Goal: Task Accomplishment & Management: Use online tool/utility

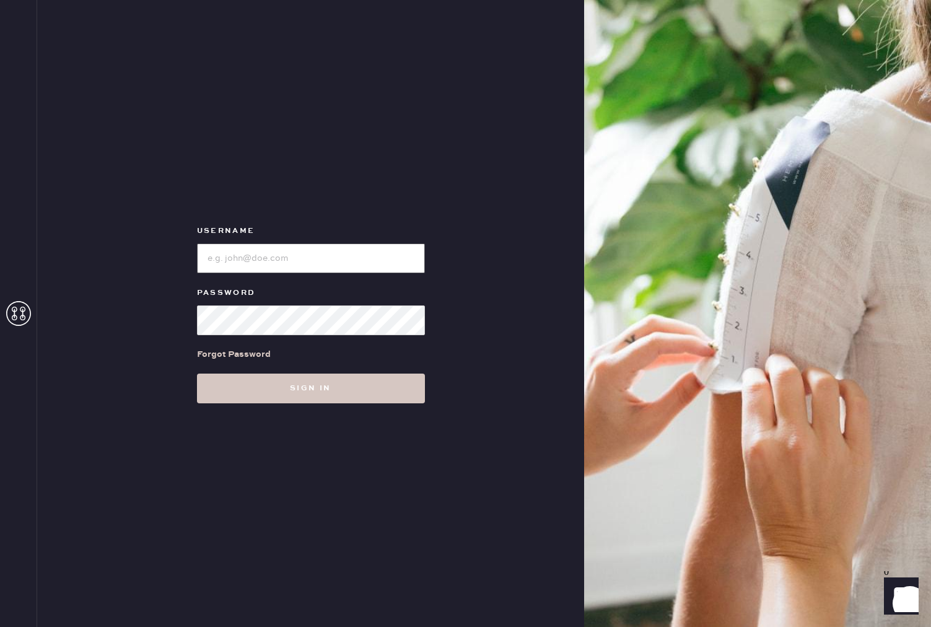
type input "reformationpaloalto"
click at [442, 400] on div "Username Password Forgot Password Sign in" at bounding box center [310, 313] width 547 height 627
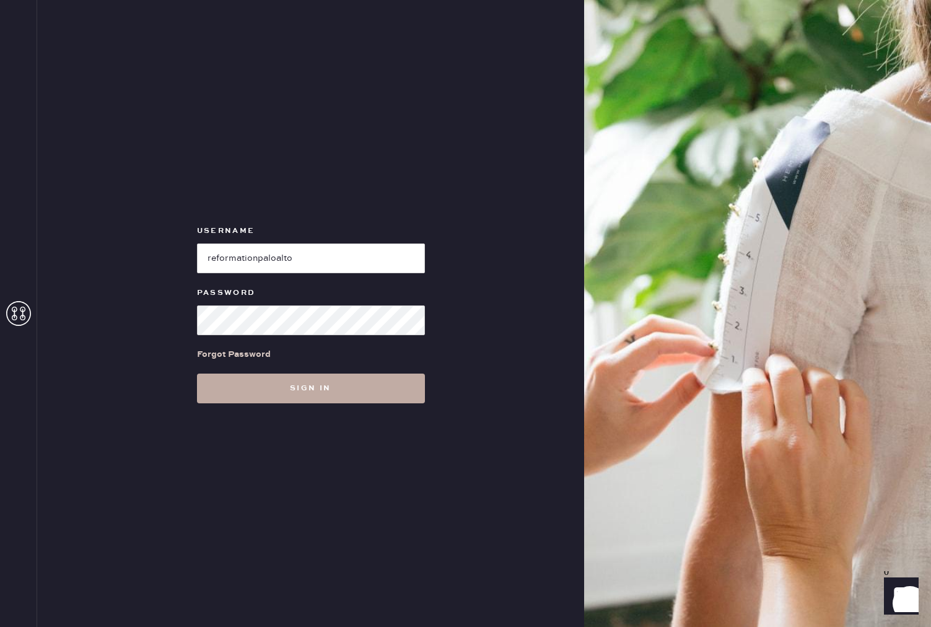
click at [357, 393] on button "Sign in" at bounding box center [311, 389] width 228 height 30
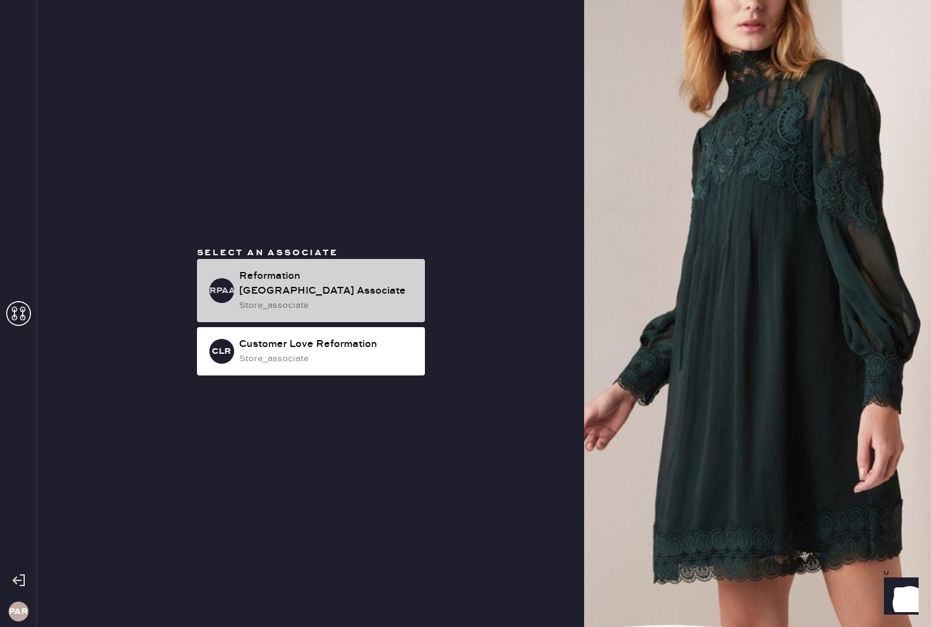
click at [353, 299] on div "store_associate" at bounding box center [327, 306] width 176 height 14
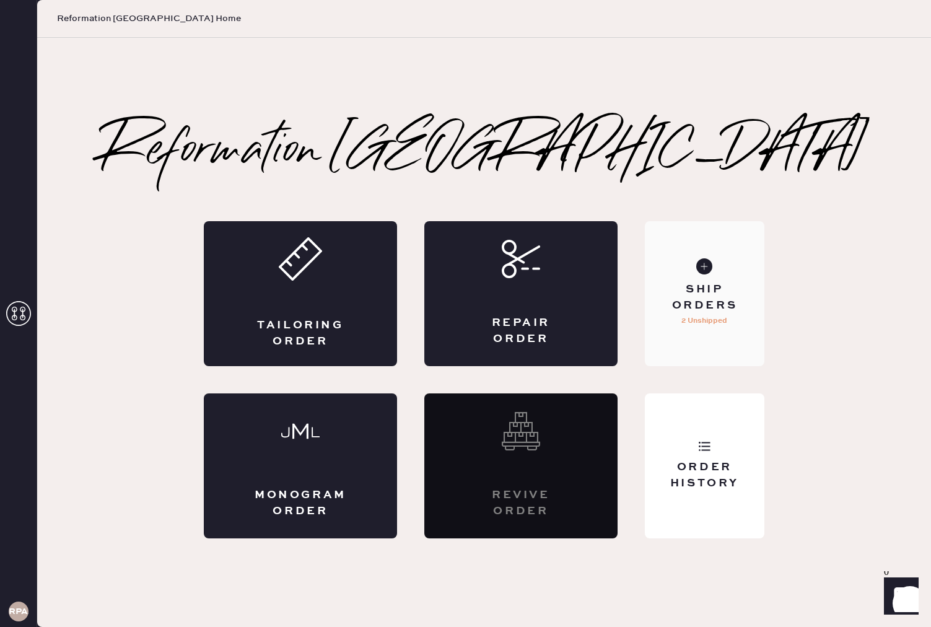
click at [703, 313] on p "2 Unshipped" at bounding box center [704, 320] width 46 height 15
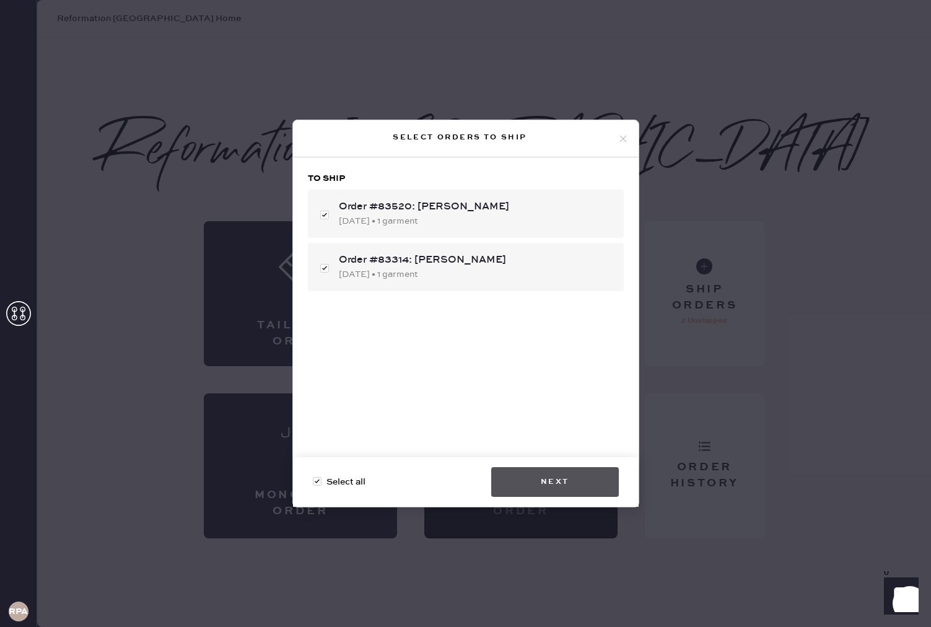
click at [563, 476] on button "Next" at bounding box center [555, 482] width 128 height 30
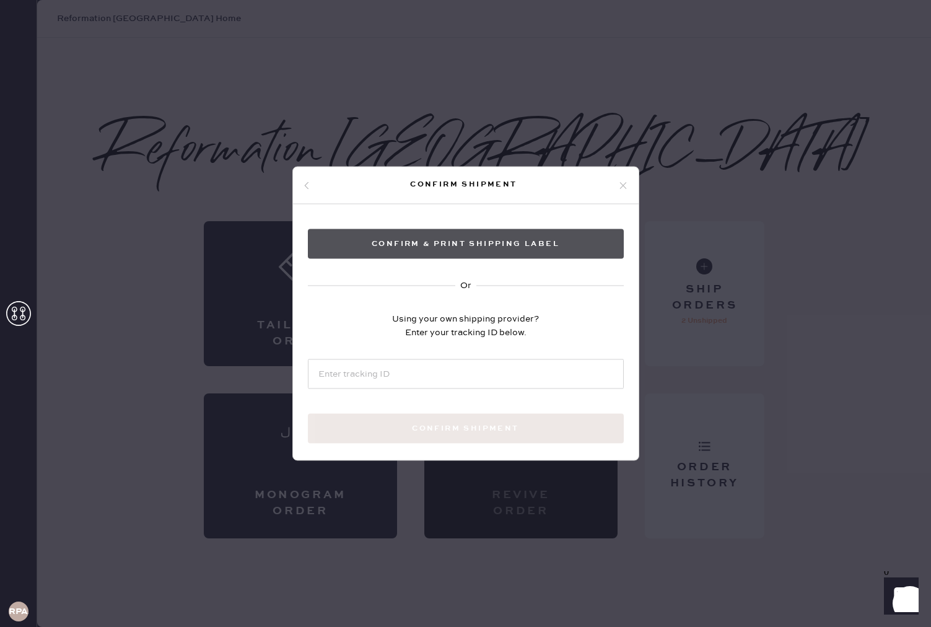
click at [553, 235] on button "Confirm & Print shipping label" at bounding box center [466, 244] width 316 height 30
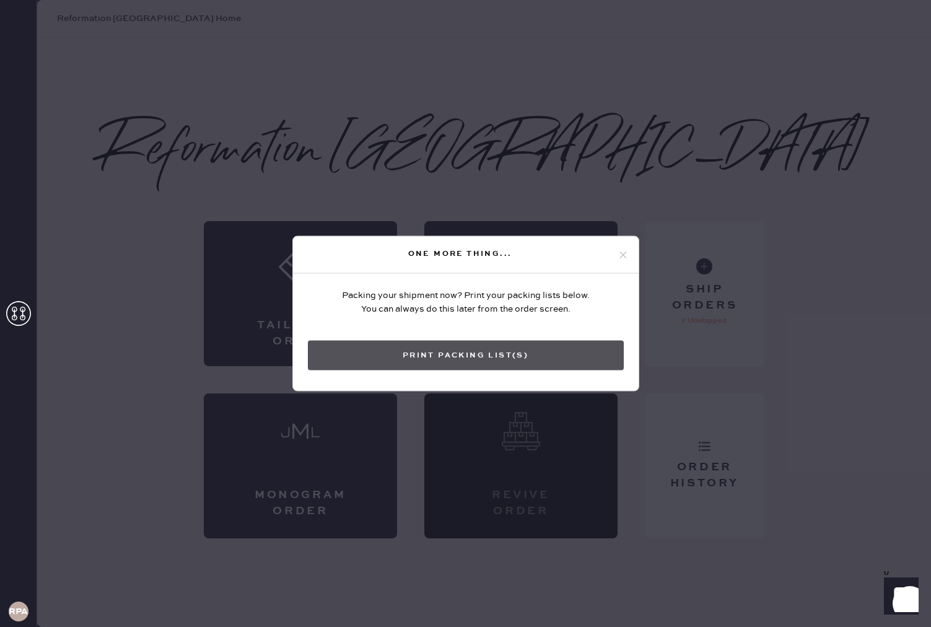
click at [483, 362] on button "Print Packing List(s)" at bounding box center [466, 356] width 316 height 30
